Goal: Task Accomplishment & Management: Manage account settings

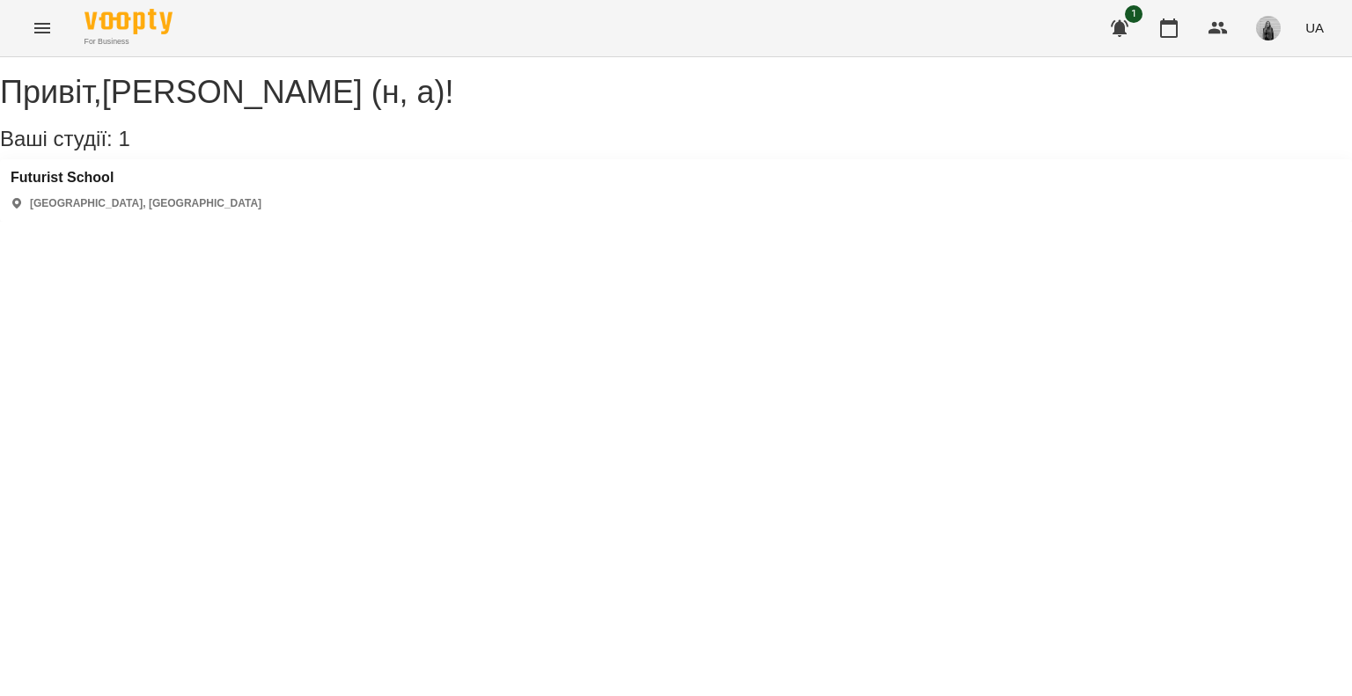
click at [39, 26] on icon "Menu" at bounding box center [42, 28] width 21 height 21
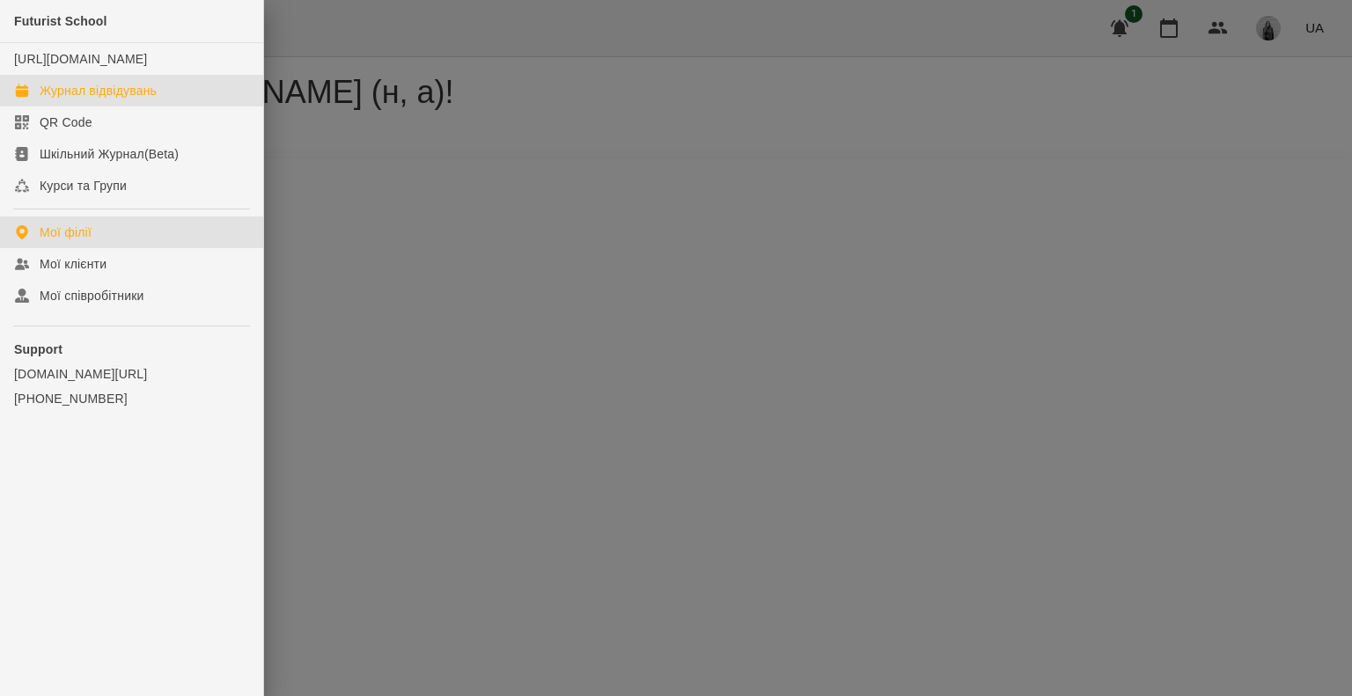
click at [102, 99] on div "Журнал відвідувань" at bounding box center [98, 91] width 117 height 18
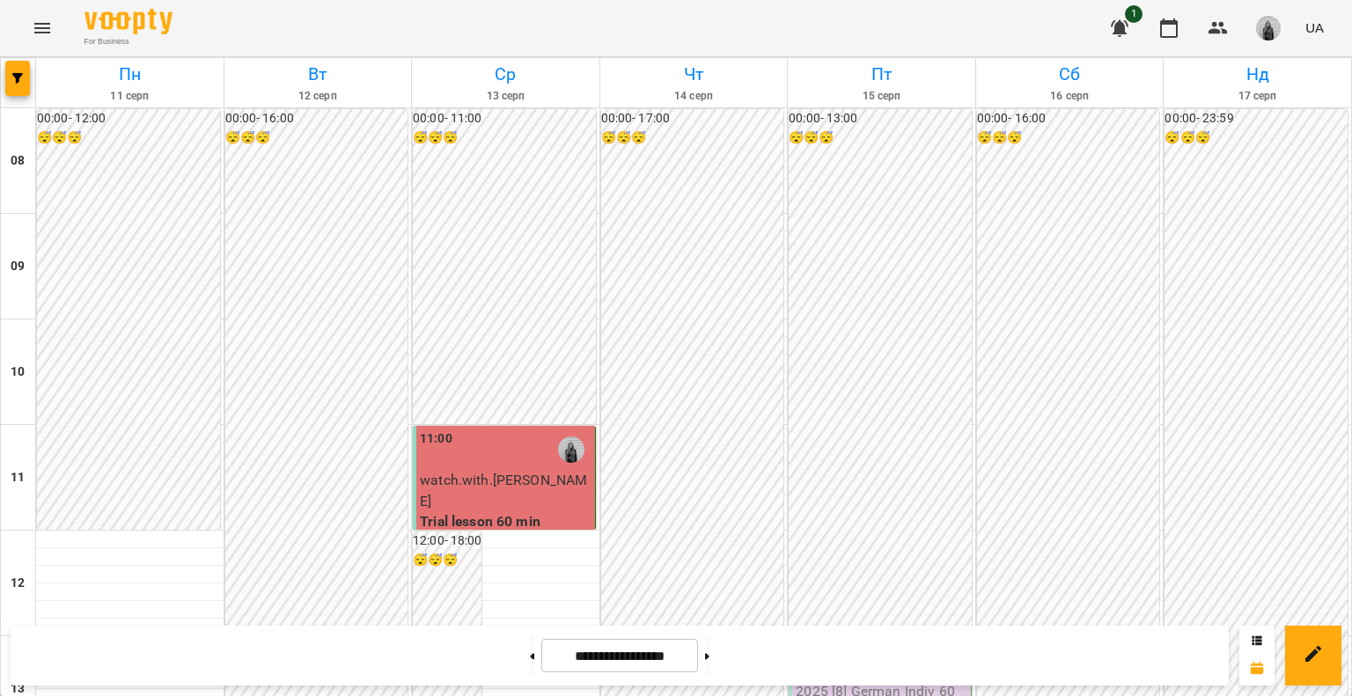
scroll to position [176, 0]
click at [709, 648] on button at bounding box center [707, 655] width 4 height 39
type input "**********"
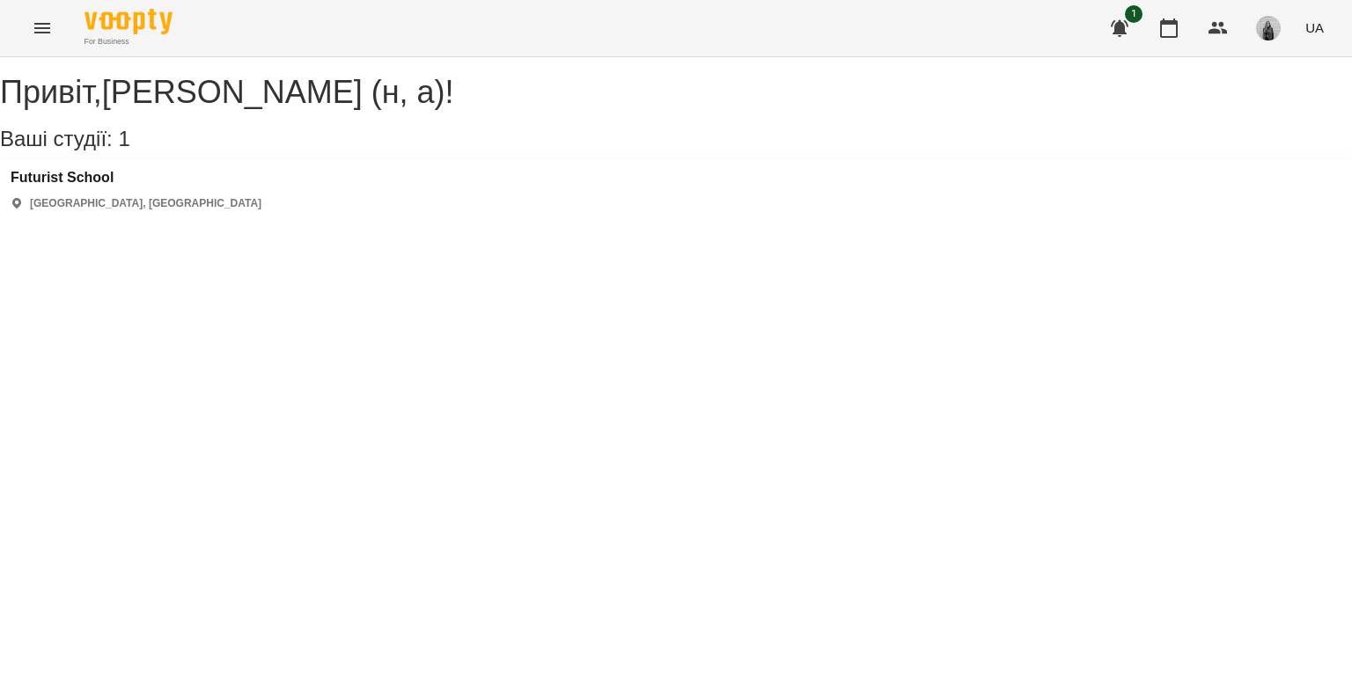
click at [43, 20] on icon "Menu" at bounding box center [42, 28] width 21 height 21
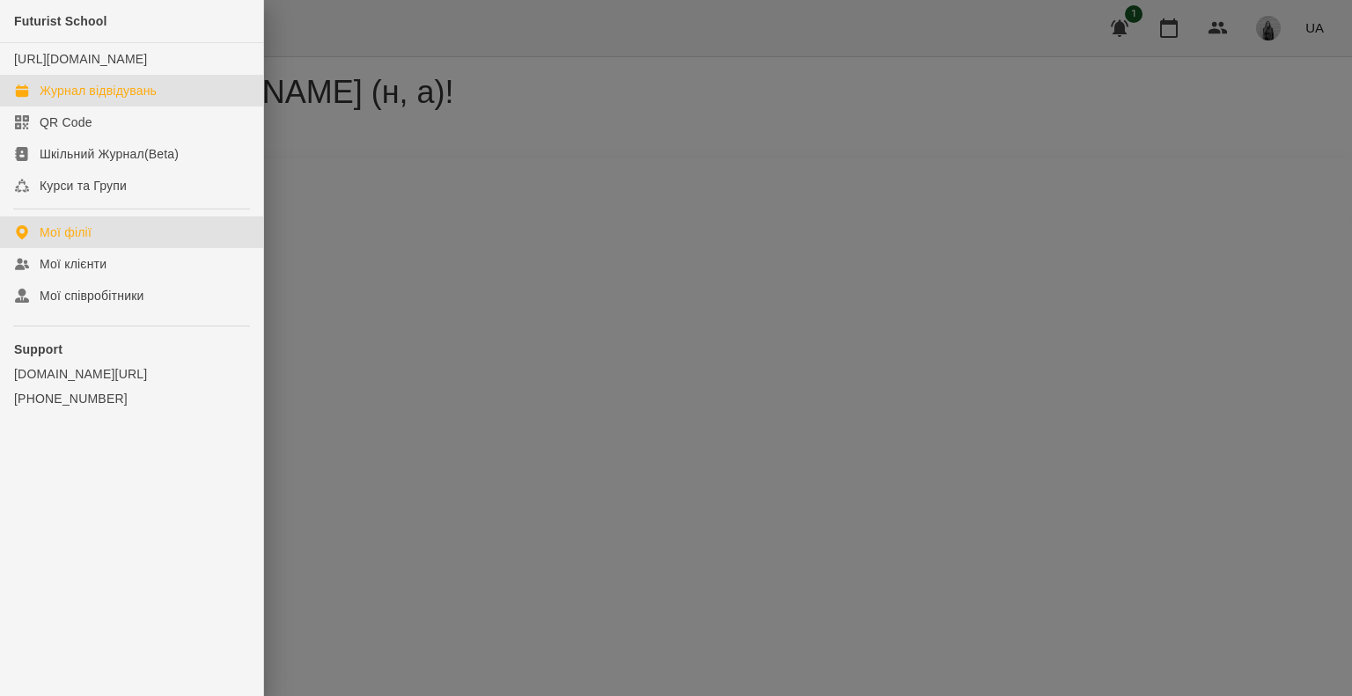
click at [68, 106] on link "Журнал відвідувань" at bounding box center [131, 91] width 263 height 32
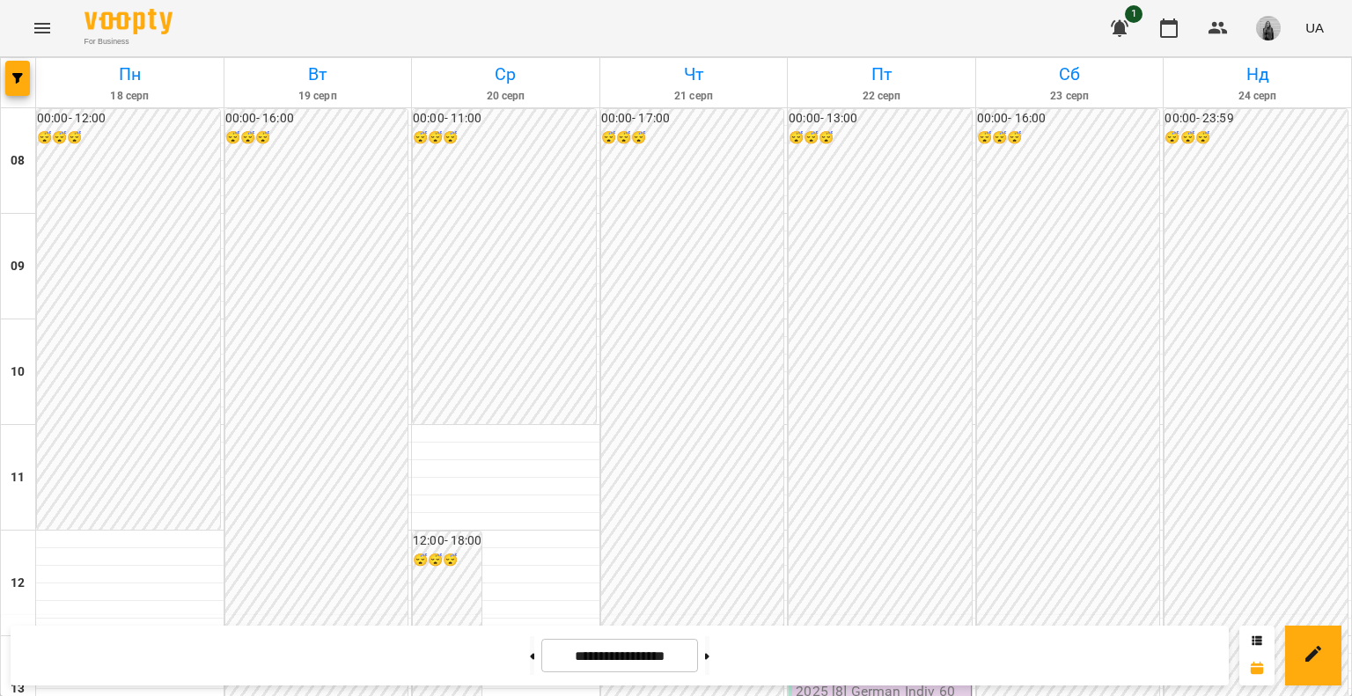
scroll to position [968, 0]
click at [530, 657] on button at bounding box center [532, 655] width 4 height 39
type input "**********"
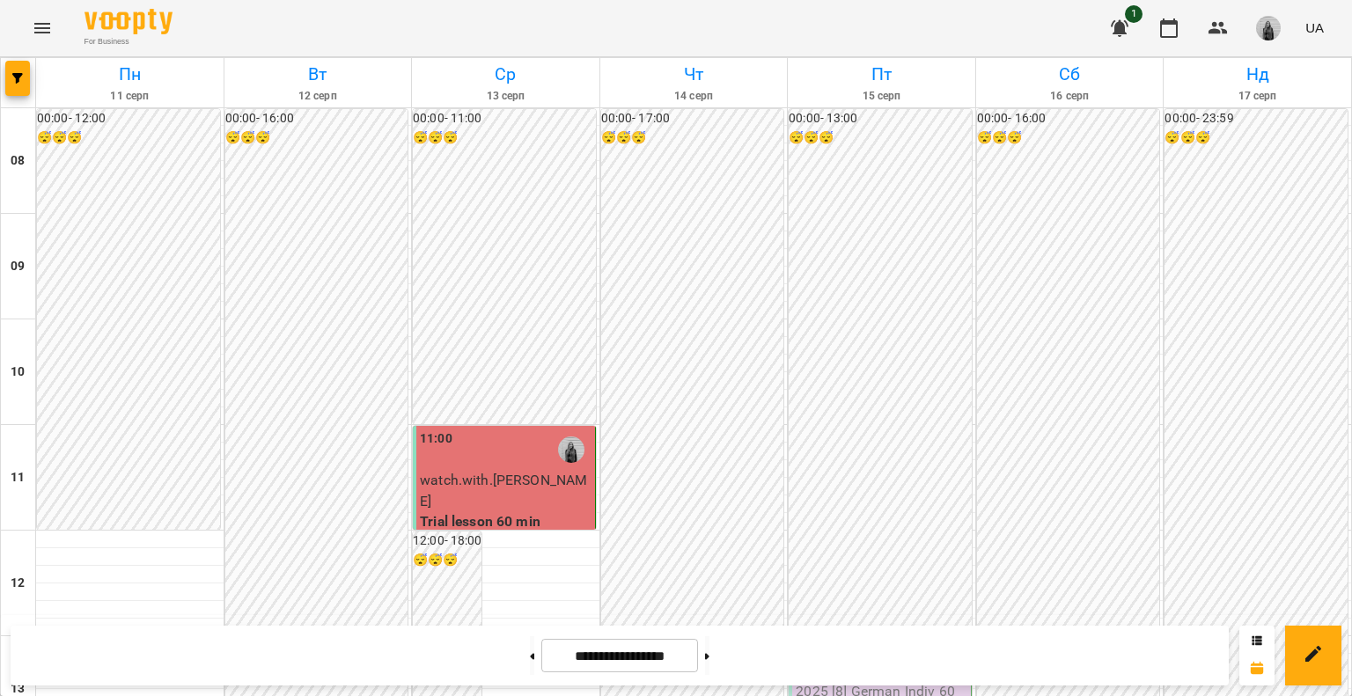
scroll to position [898, 0]
click at [487, 429] on div "11:00" at bounding box center [506, 449] width 172 height 40
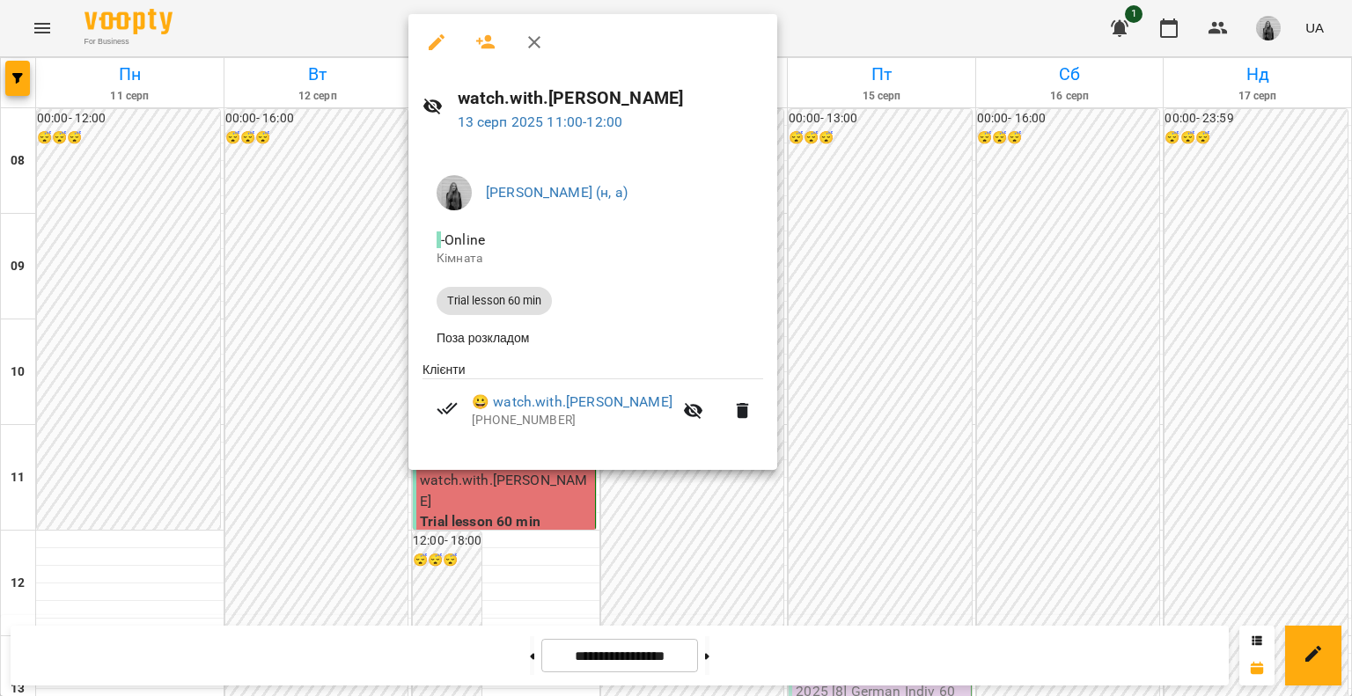
click at [532, 36] on icon "button" at bounding box center [534, 42] width 21 height 21
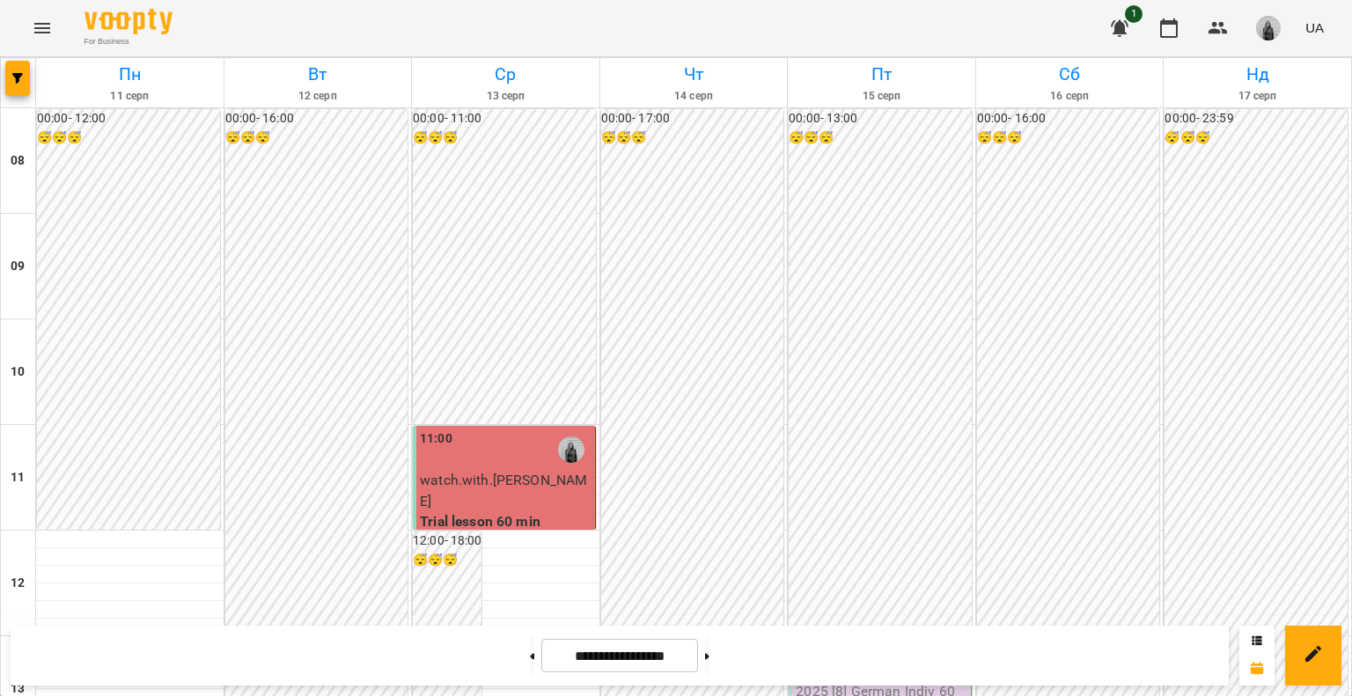
scroll to position [880, 0]
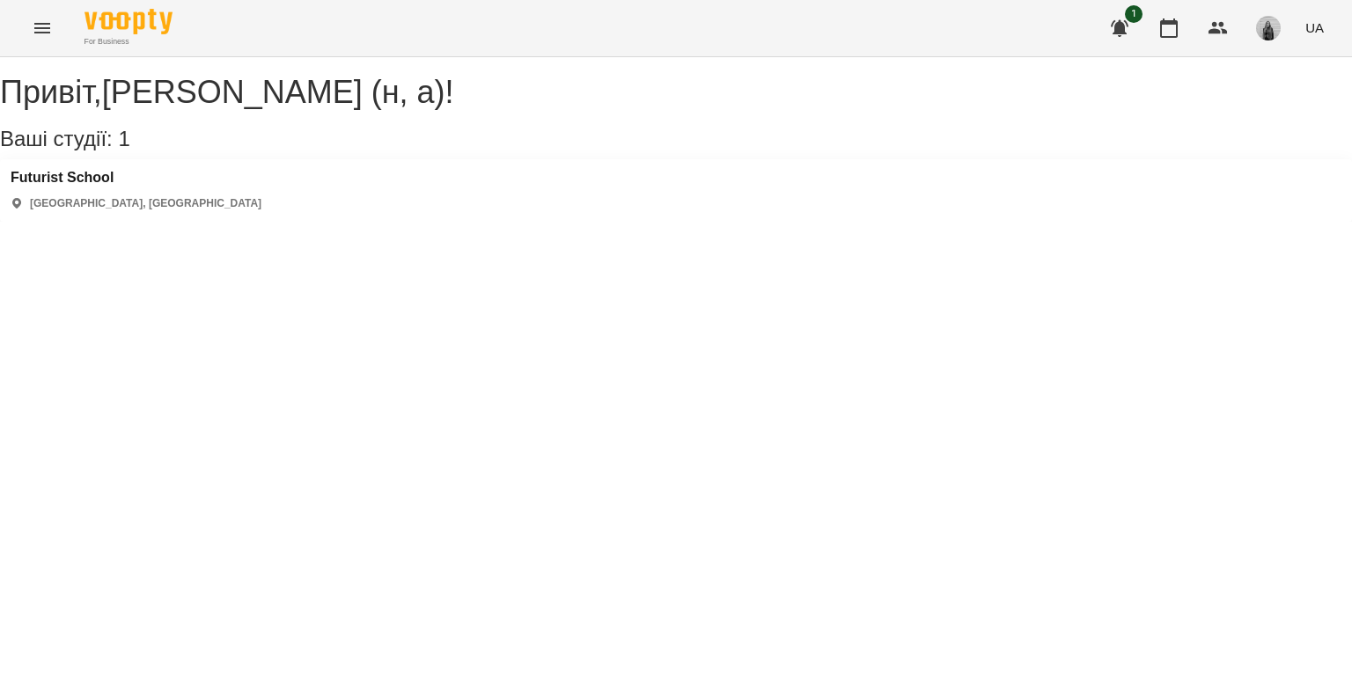
click at [43, 25] on icon "Menu" at bounding box center [42, 28] width 21 height 21
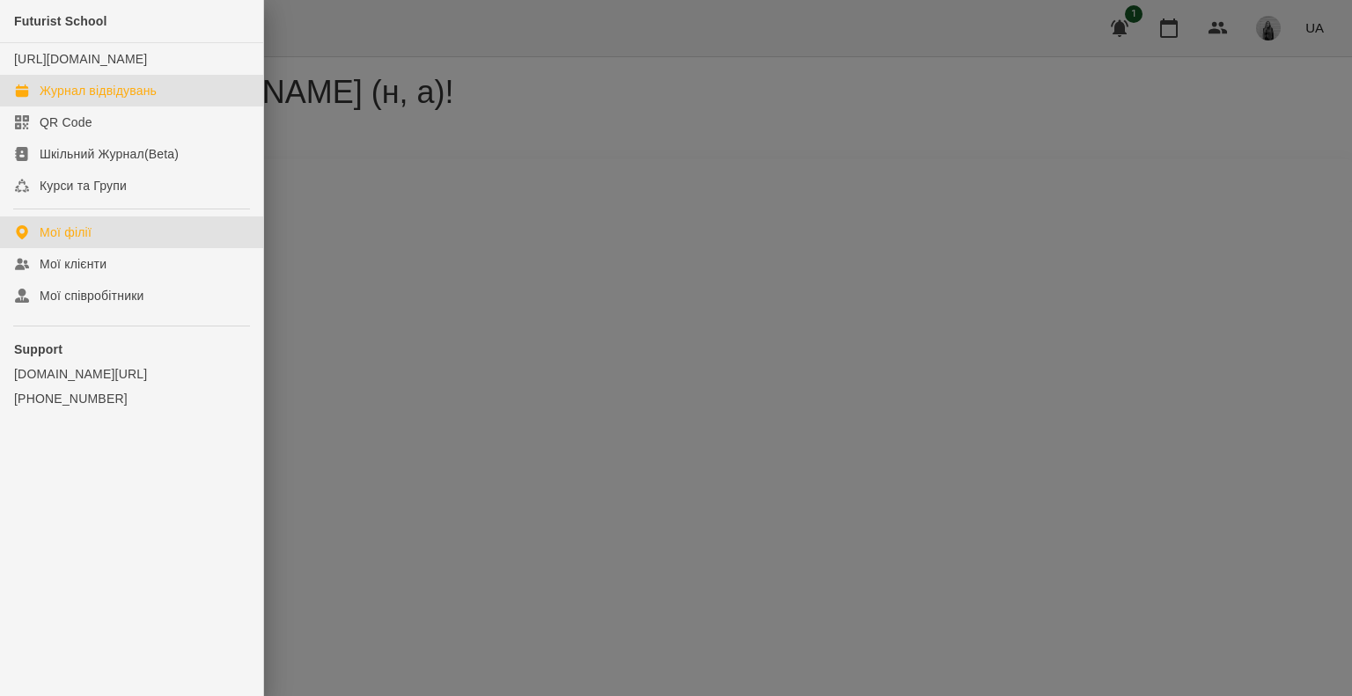
click at [100, 96] on link "Журнал відвідувань" at bounding box center [131, 91] width 263 height 32
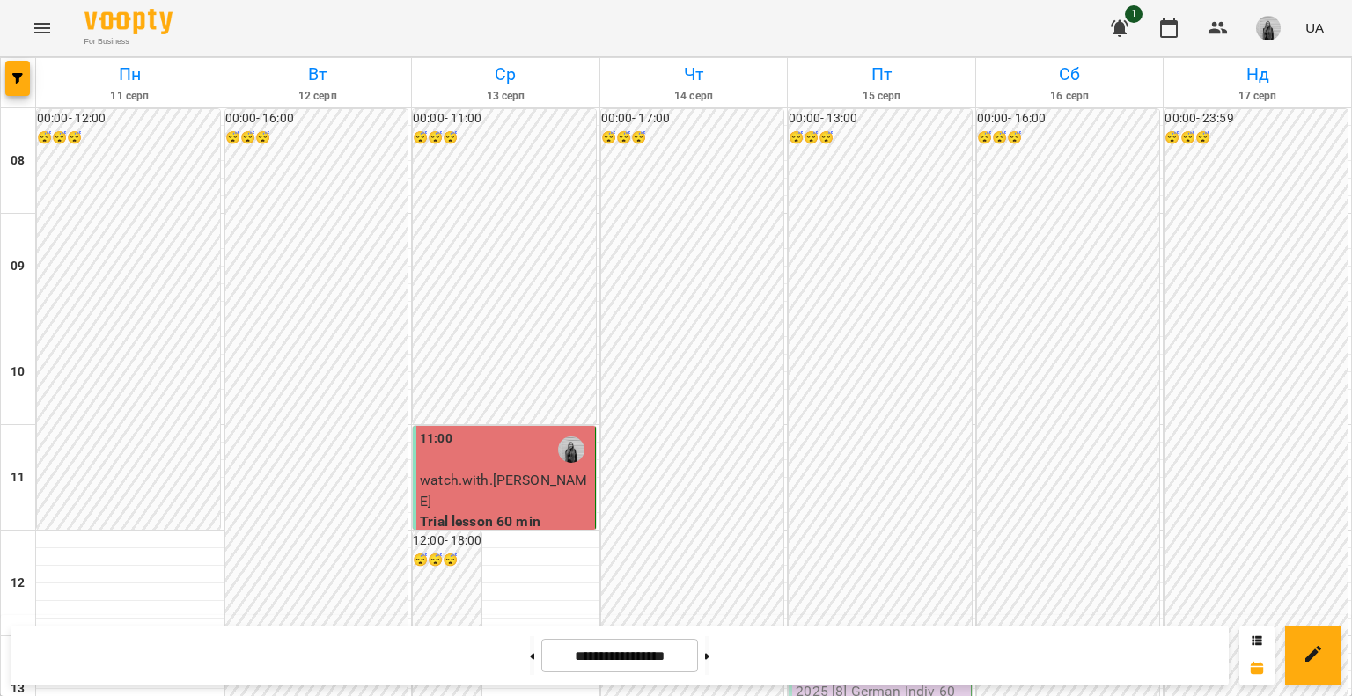
scroll to position [704, 0]
click at [709, 663] on button at bounding box center [707, 655] width 4 height 39
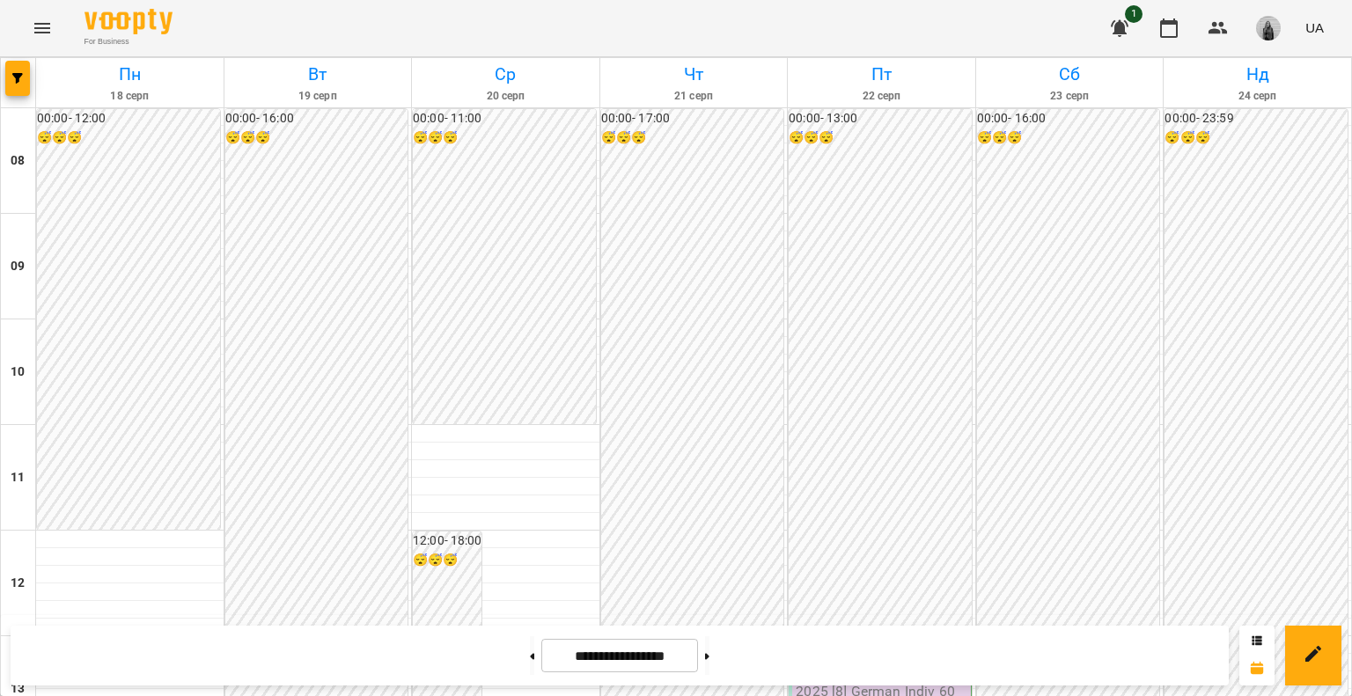
scroll to position [1074, 0]
click at [709, 665] on button at bounding box center [707, 655] width 4 height 39
type input "**********"
